Goal: Task Accomplishment & Management: Manage account settings

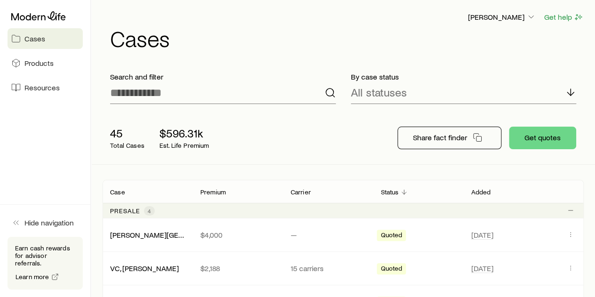
click at [347, 130] on div "45 Total Cases $596.31k Est. Life Premium" at bounding box center [242, 138] width 280 height 38
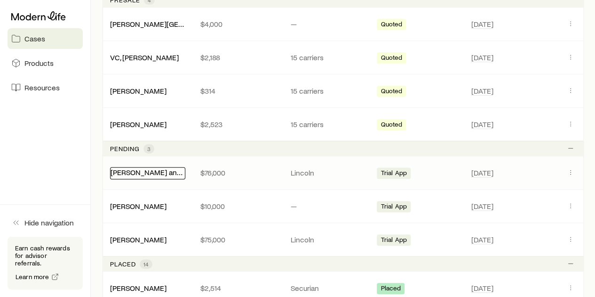
click at [157, 172] on link "[PERSON_NAME] and [PERSON_NAME] +1" at bounding box center [178, 171] width 137 height 9
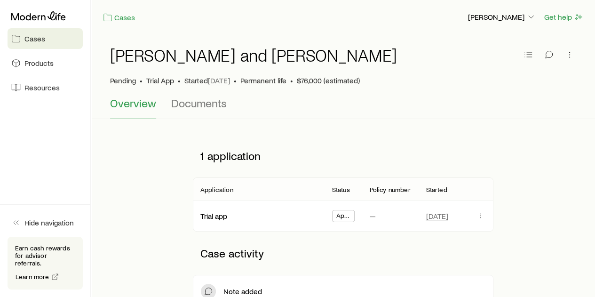
click at [247, 190] on div "Application" at bounding box center [259, 188] width 132 height 11
click at [210, 110] on button "Documents" at bounding box center [198, 107] width 55 height 23
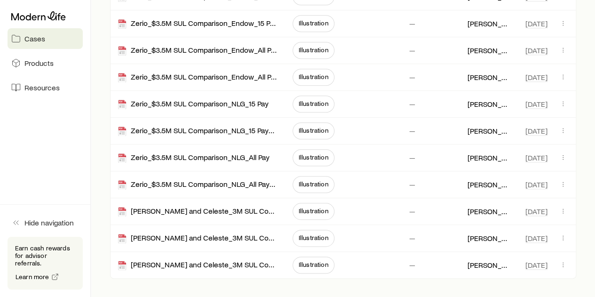
scroll to position [442, 0]
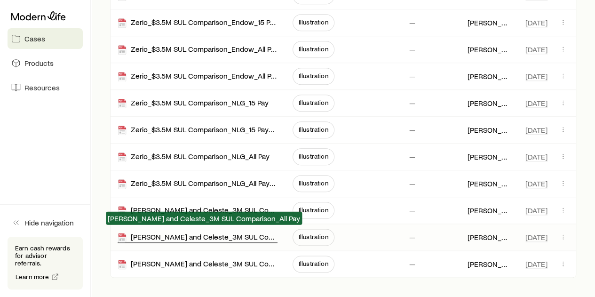
click at [241, 234] on div "[PERSON_NAME] and Celeste_3M SUL Comparison_All Pay" at bounding box center [198, 237] width 160 height 11
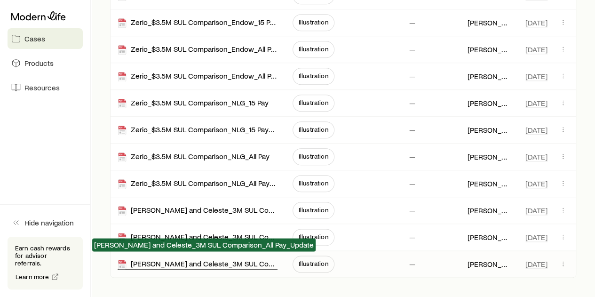
click at [239, 260] on div "[PERSON_NAME] and Celeste_3M SUL Comparison_All Pay_Update" at bounding box center [198, 264] width 160 height 11
